Goal: Go to known website: Access a specific website the user already knows

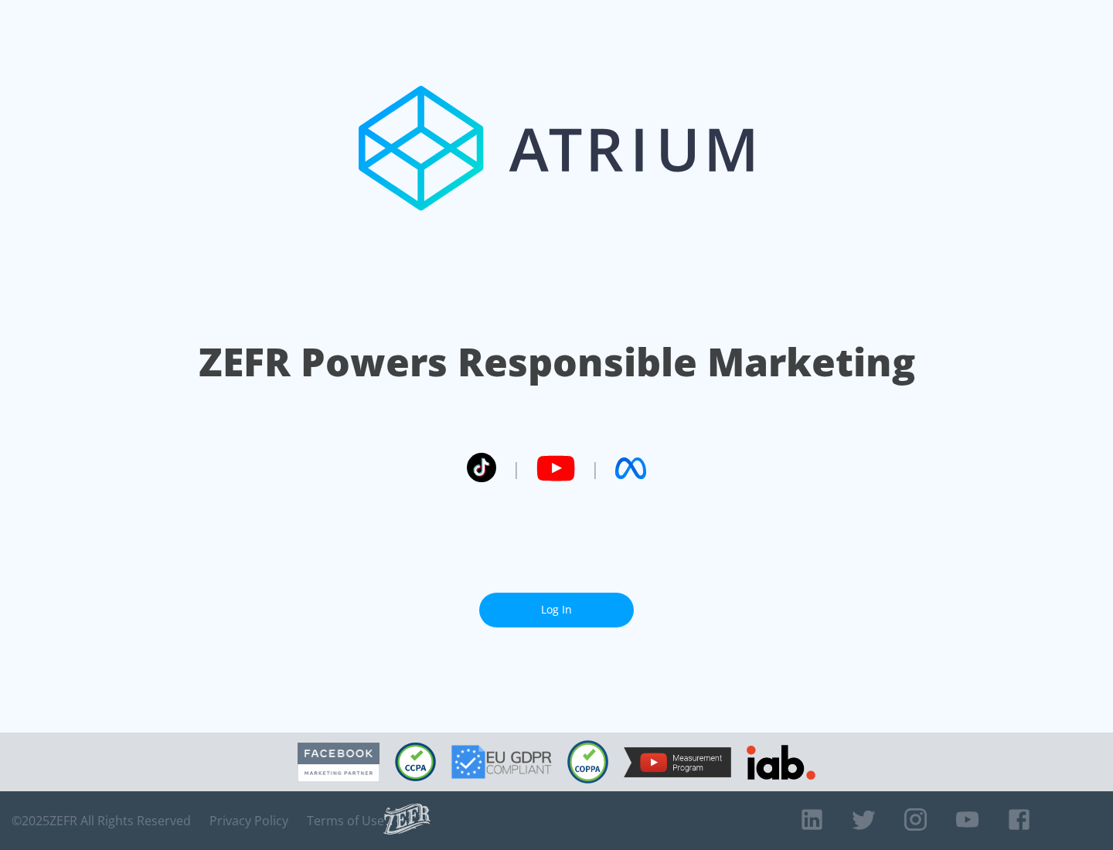
click at [556, 610] on link "Log In" at bounding box center [556, 610] width 155 height 35
